Goal: Entertainment & Leisure: Consume media (video, audio)

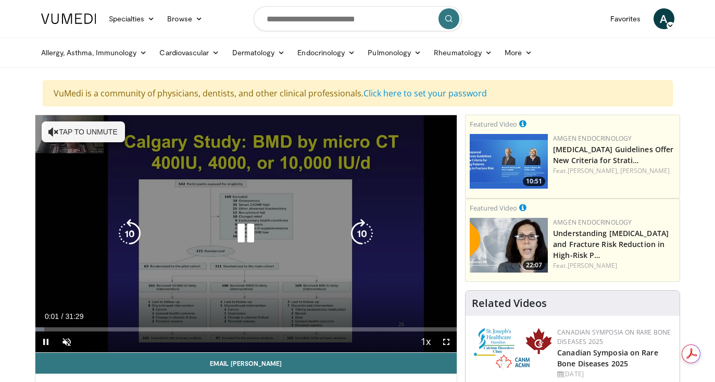
click at [95, 121] on div "10 seconds Tap to unmute" at bounding box center [246, 233] width 422 height 237
click at [95, 131] on button "Tap to unmute" at bounding box center [83, 131] width 83 height 21
click at [95, 131] on div "10 seconds Tap to unmute" at bounding box center [246, 233] width 422 height 237
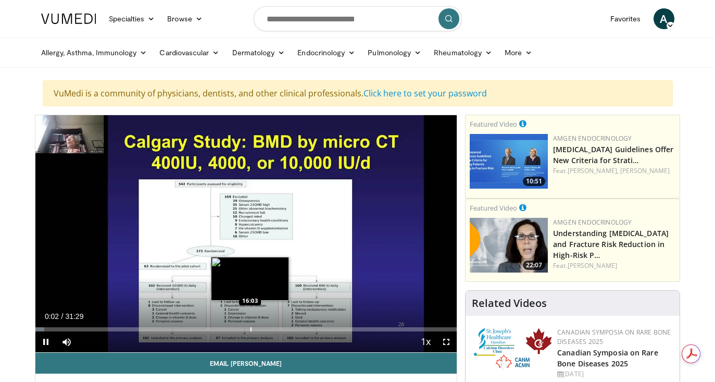
click at [252, 330] on div "Progress Bar" at bounding box center [250, 329] width 1 height 4
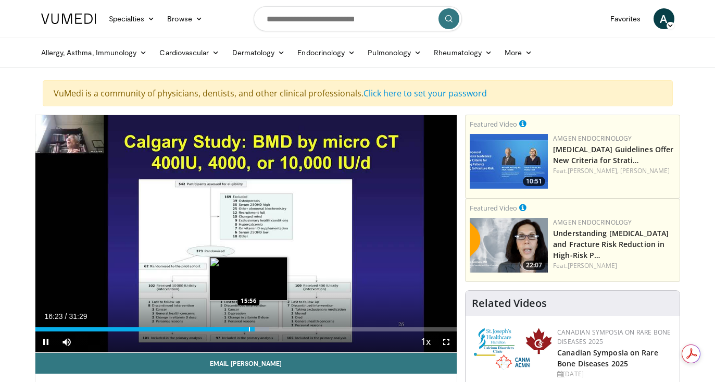
click at [249, 330] on div "Progress Bar" at bounding box center [249, 329] width 1 height 4
click at [245, 329] on div "Progress Bar" at bounding box center [245, 329] width 1 height 4
click at [243, 329] on div "Progress Bar" at bounding box center [243, 329] width 1 height 4
click at [237, 329] on div "Progress Bar" at bounding box center [237, 329] width 1 height 4
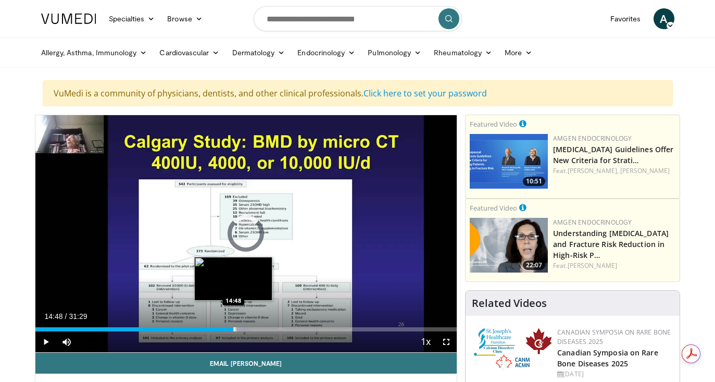
click at [234, 328] on div "Progress Bar" at bounding box center [234, 329] width 1 height 4
click at [228, 328] on div "Loaded : 50.27% 14:50 14:27" at bounding box center [246, 329] width 422 height 4
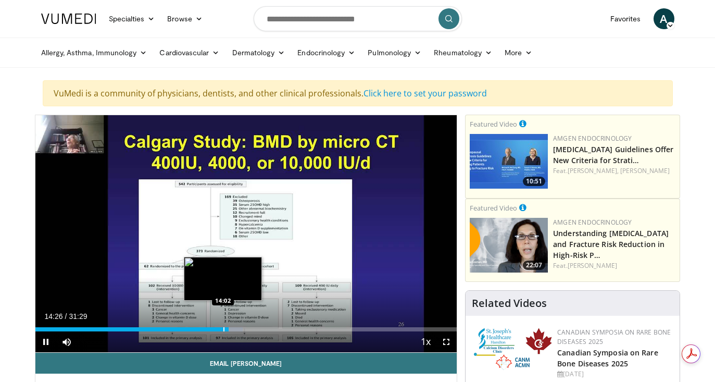
click at [223, 328] on div "Progress Bar" at bounding box center [223, 329] width 1 height 4
click at [220, 328] on div "Progress Bar" at bounding box center [220, 329] width 1 height 4
click at [217, 329] on div "Loaded : 47.62% 13:56 13:36" at bounding box center [246, 329] width 422 height 4
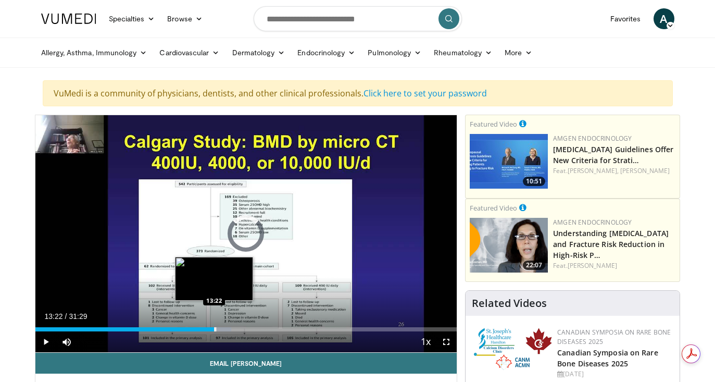
click at [215, 329] on div "Progress Bar" at bounding box center [215, 329] width 1 height 4
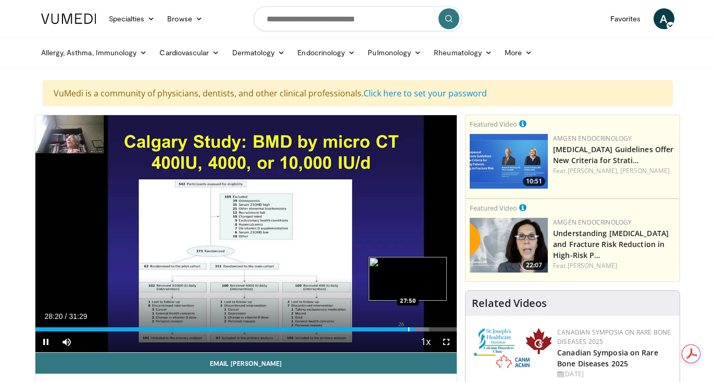
click at [408, 328] on div "Progress Bar" at bounding box center [408, 329] width 1 height 4
click at [411, 330] on div "Progress Bar" at bounding box center [411, 329] width 1 height 4
